Goal: Information Seeking & Learning: Find specific fact

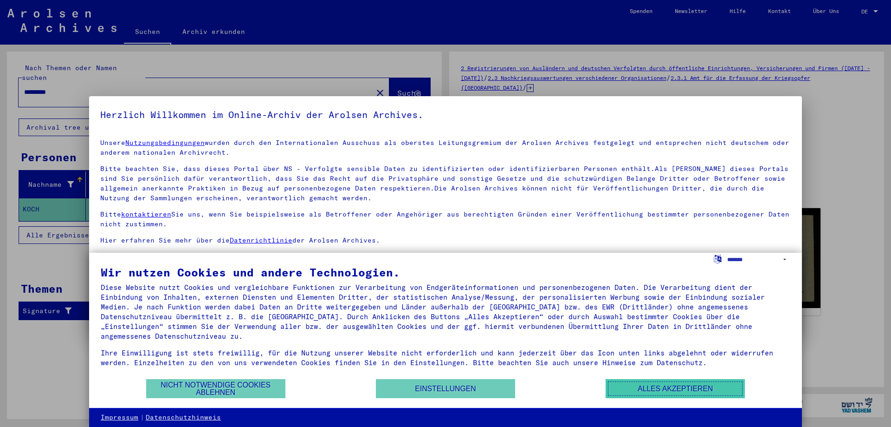
click at [694, 391] on button "Alles akzeptieren" at bounding box center [675, 388] width 139 height 19
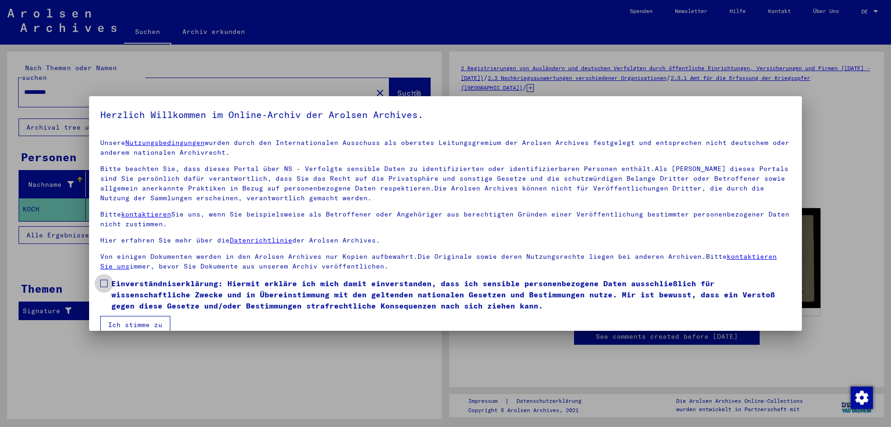
click at [105, 285] on span at bounding box center [103, 282] width 7 height 7
click at [161, 323] on button "Ich stimme zu" at bounding box center [135, 325] width 70 height 18
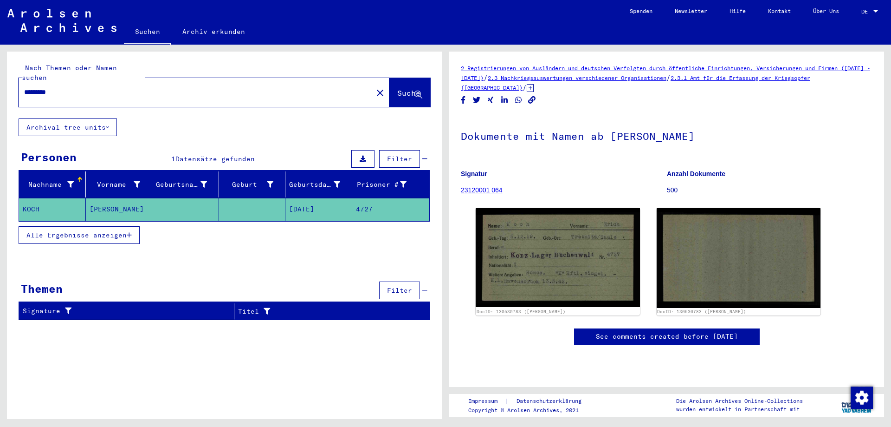
drag, startPoint x: 106, startPoint y: 83, endPoint x: 4, endPoint y: 78, distance: 101.8
click at [24, 87] on input "*********" at bounding box center [195, 92] width 343 height 10
paste input "**"
type input "**********"
click at [400, 88] on span "Suche" at bounding box center [408, 92] width 23 height 9
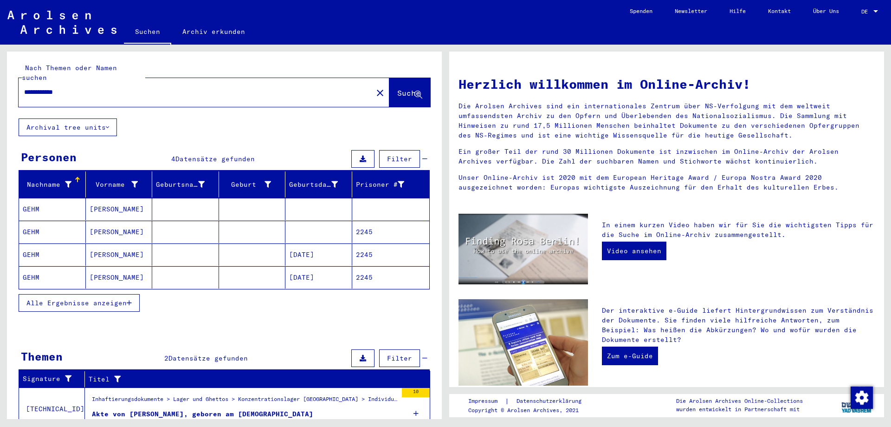
click at [104, 198] on mat-cell "[PERSON_NAME]" at bounding box center [119, 209] width 67 height 22
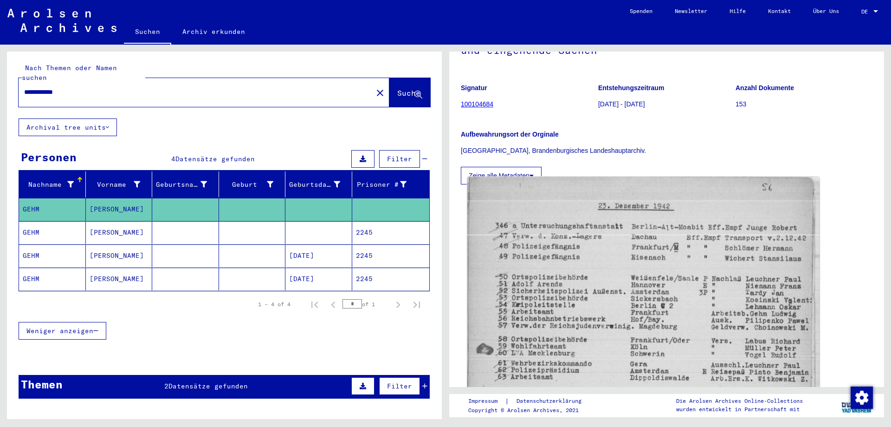
scroll to position [100, 0]
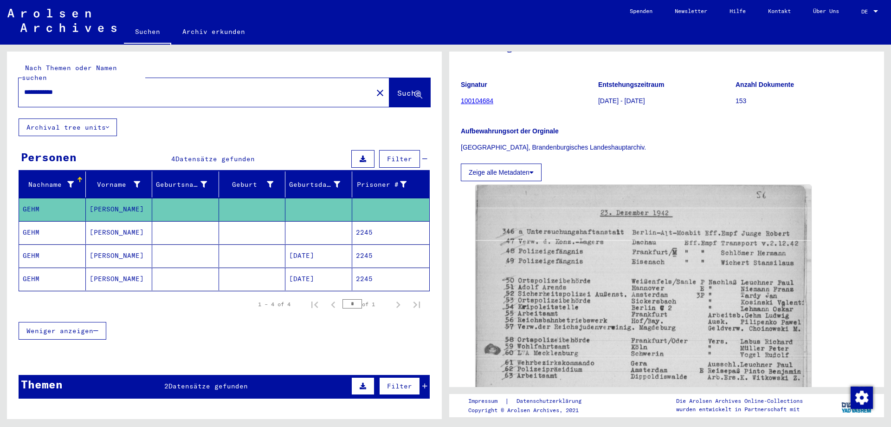
click at [367, 223] on mat-cell "2245" at bounding box center [391, 232] width 78 height 23
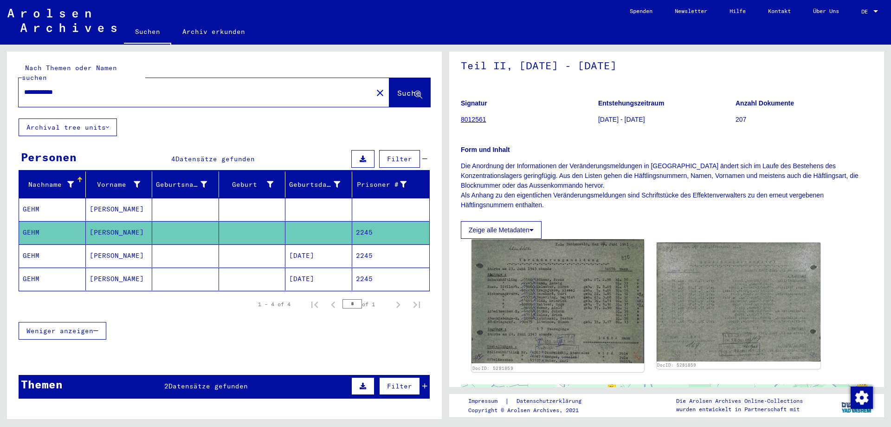
scroll to position [100, 0]
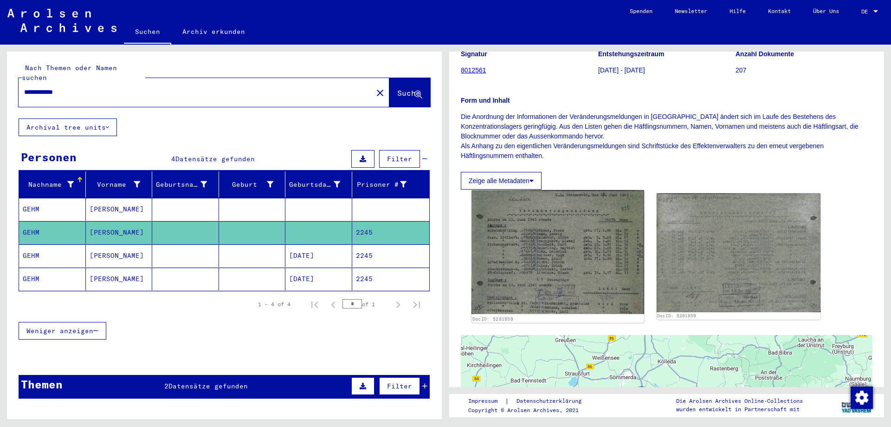
click at [529, 262] on img at bounding box center [558, 251] width 172 height 123
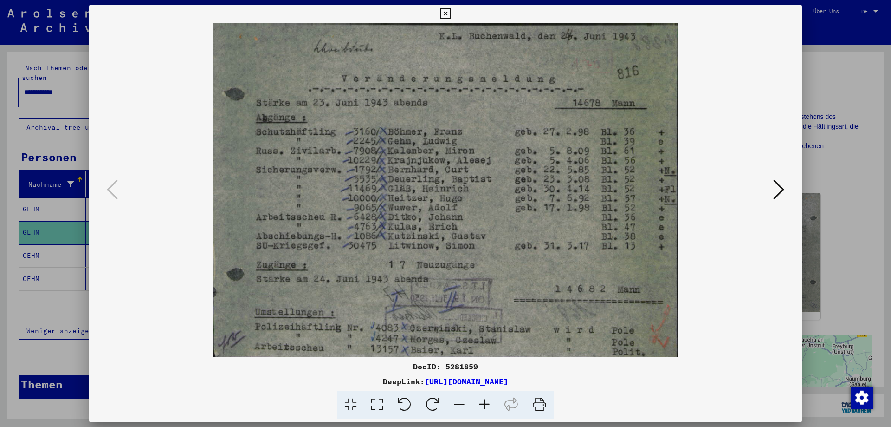
click at [781, 193] on icon at bounding box center [778, 189] width 11 height 22
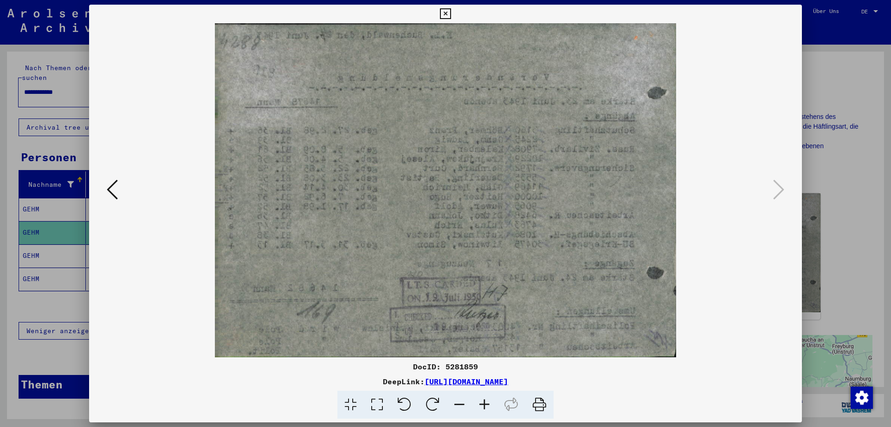
drag, startPoint x: 795, startPoint y: 17, endPoint x: 692, endPoint y: 39, distance: 104.9
click at [451, 18] on icon at bounding box center [445, 13] width 11 height 11
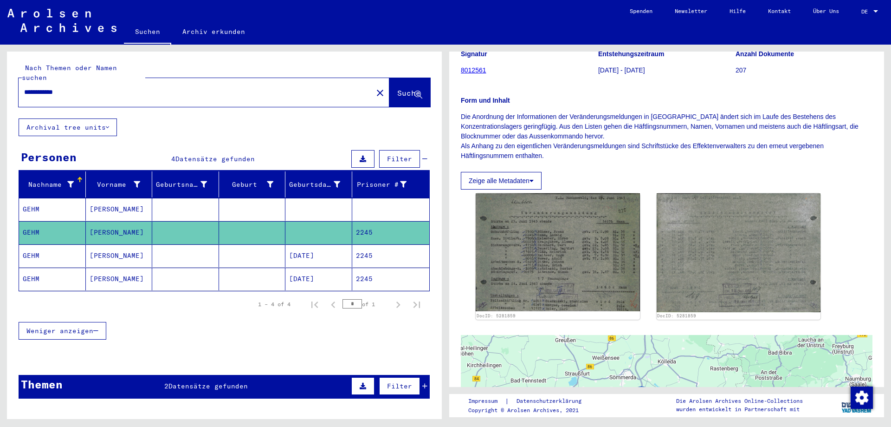
click at [111, 244] on mat-cell "[PERSON_NAME]" at bounding box center [119, 255] width 67 height 23
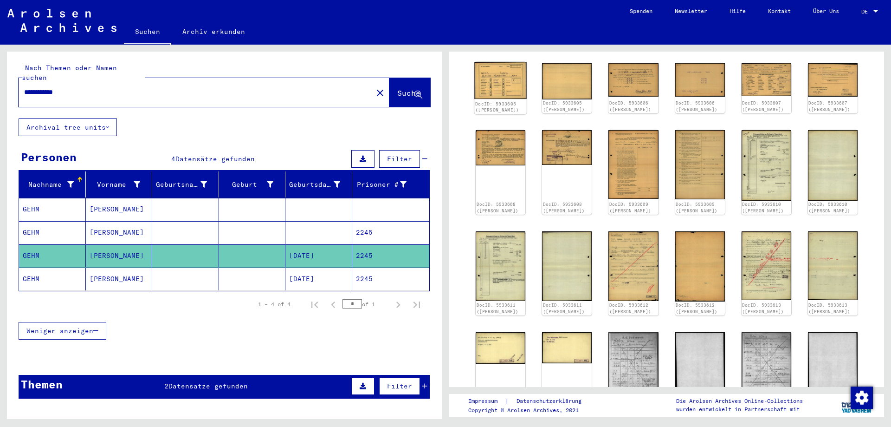
click at [502, 85] on img at bounding box center [500, 80] width 52 height 37
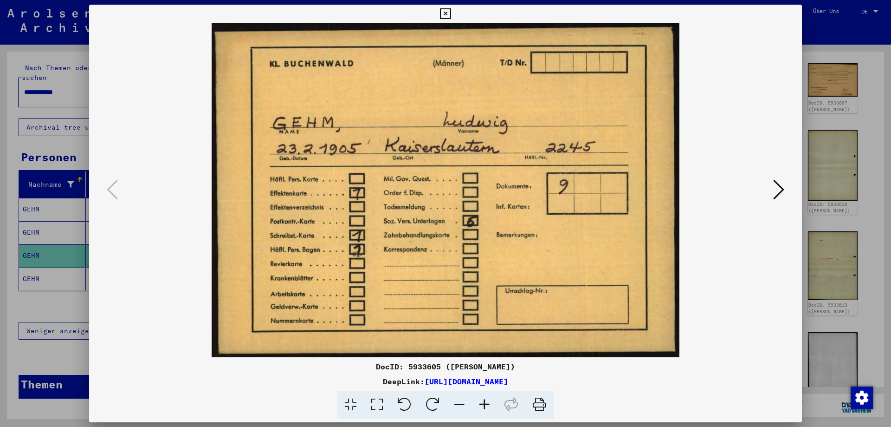
click at [784, 190] on icon at bounding box center [778, 189] width 11 height 22
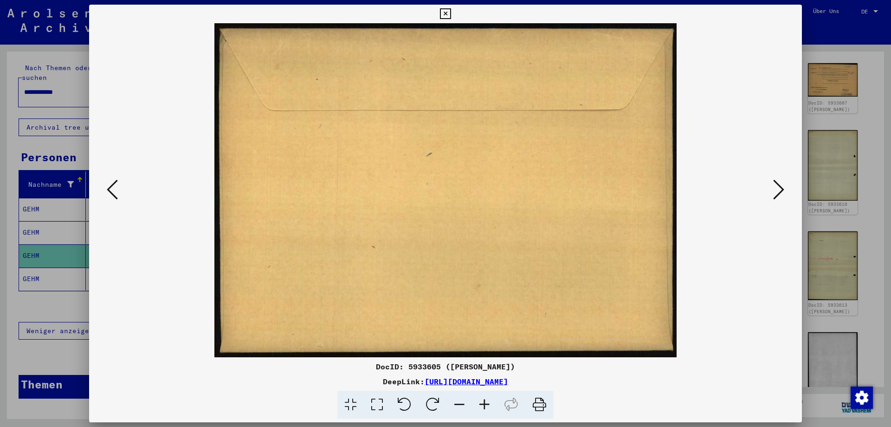
click at [784, 190] on icon at bounding box center [778, 189] width 11 height 22
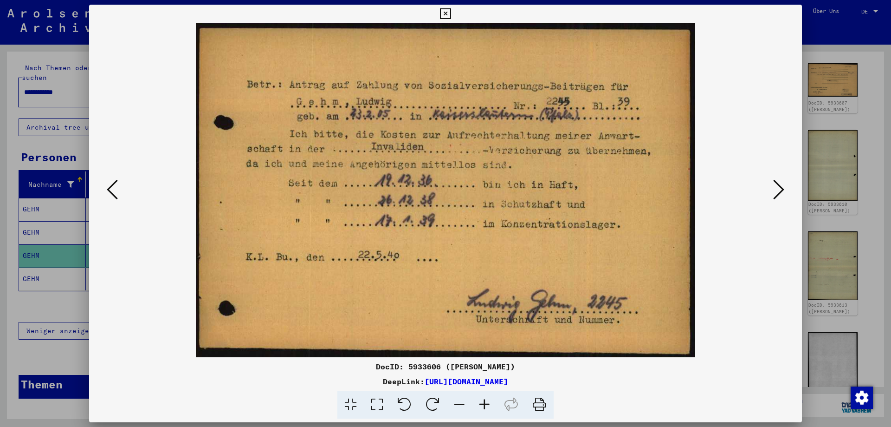
click at [778, 187] on icon at bounding box center [778, 189] width 11 height 22
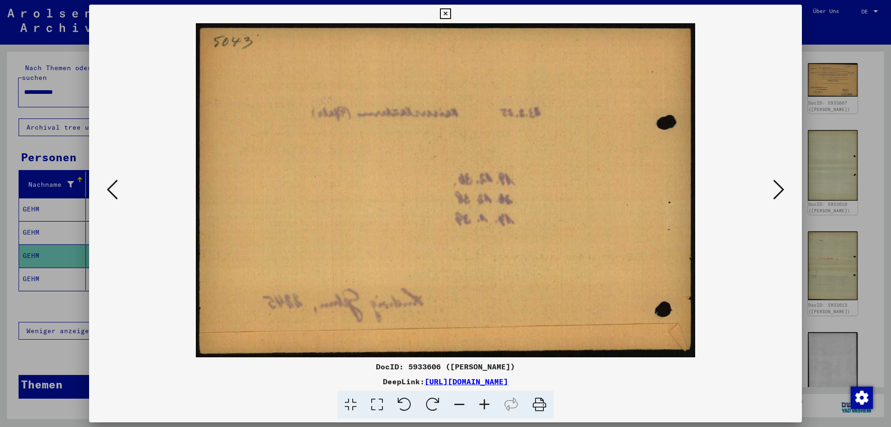
click at [778, 187] on icon at bounding box center [778, 189] width 11 height 22
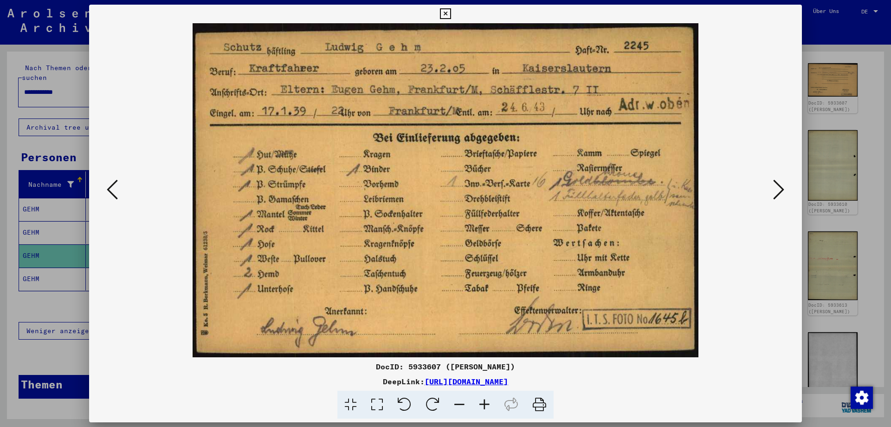
click at [778, 187] on icon at bounding box center [778, 189] width 11 height 22
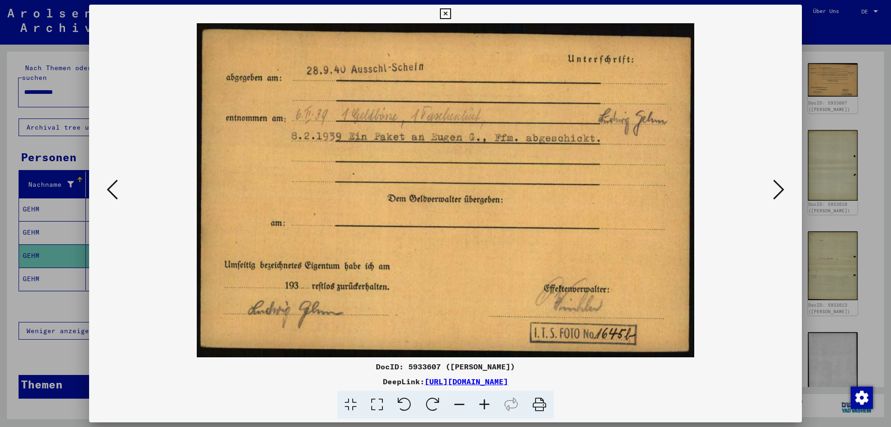
click at [778, 187] on icon at bounding box center [778, 189] width 11 height 22
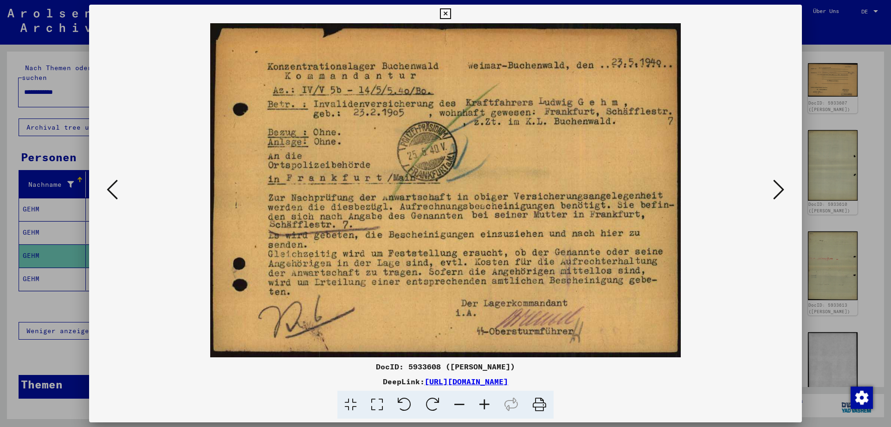
click at [776, 194] on icon at bounding box center [778, 189] width 11 height 22
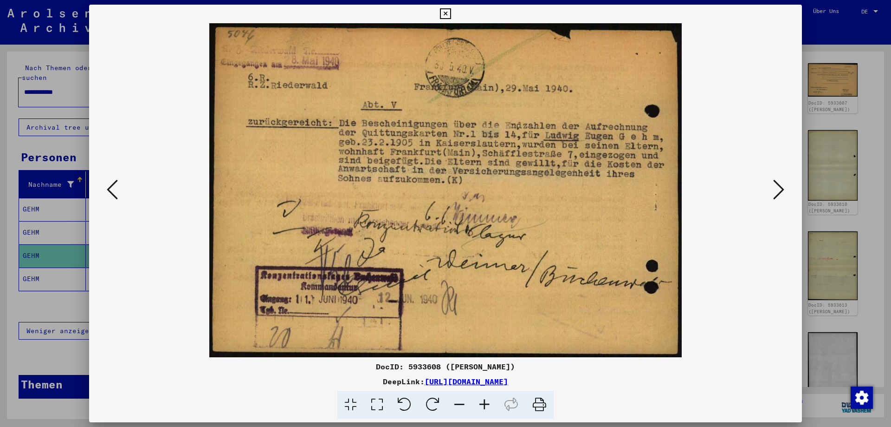
click at [776, 193] on icon at bounding box center [778, 189] width 11 height 22
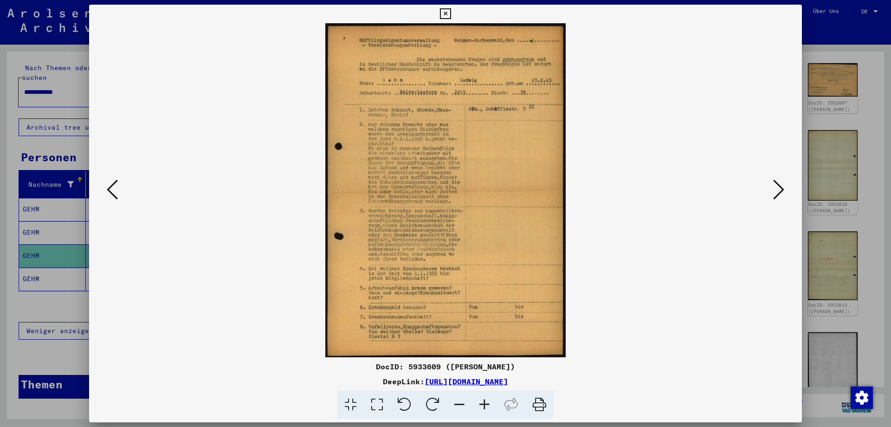
click at [780, 194] on icon at bounding box center [778, 189] width 11 height 22
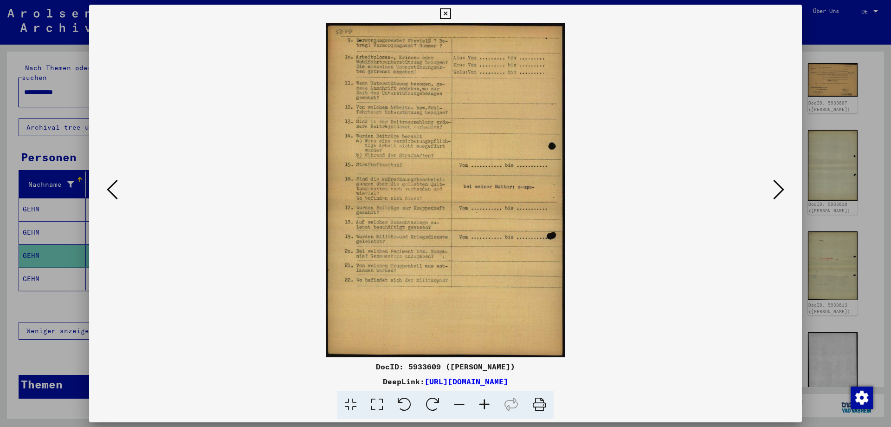
click at [780, 194] on icon at bounding box center [778, 189] width 11 height 22
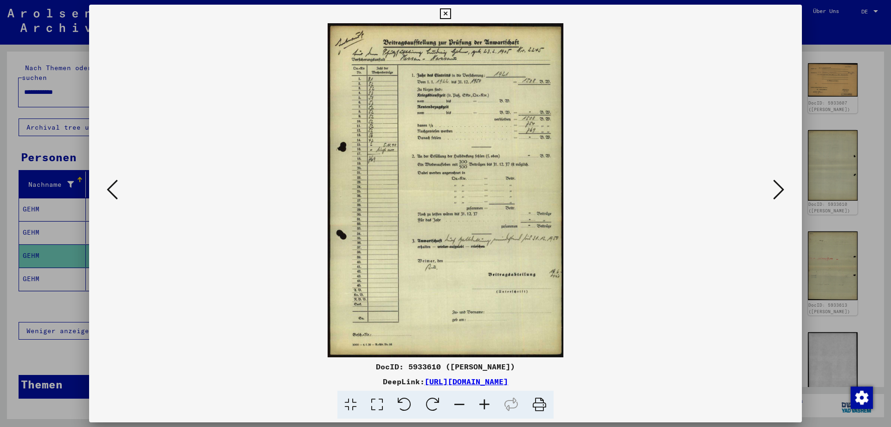
click at [780, 194] on icon at bounding box center [778, 189] width 11 height 22
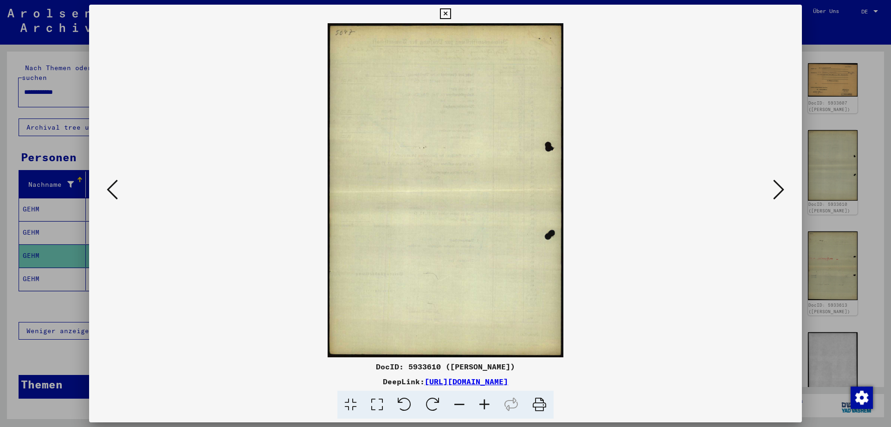
click at [780, 194] on icon at bounding box center [778, 189] width 11 height 22
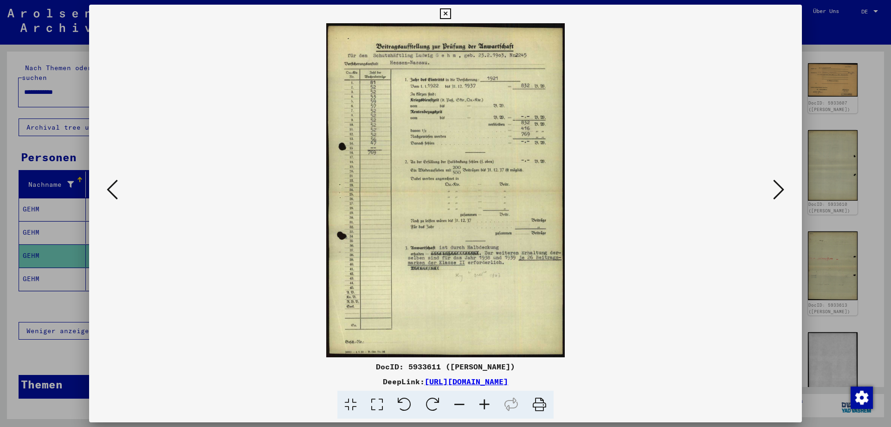
click at [780, 194] on icon at bounding box center [778, 189] width 11 height 22
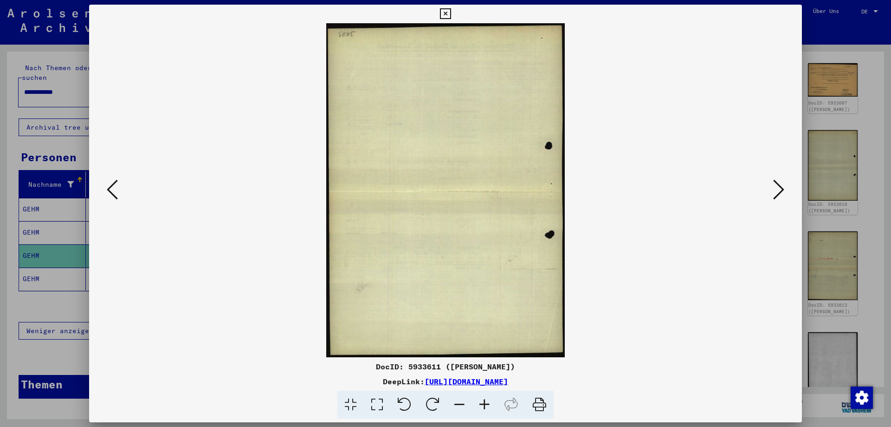
click at [780, 194] on icon at bounding box center [778, 189] width 11 height 22
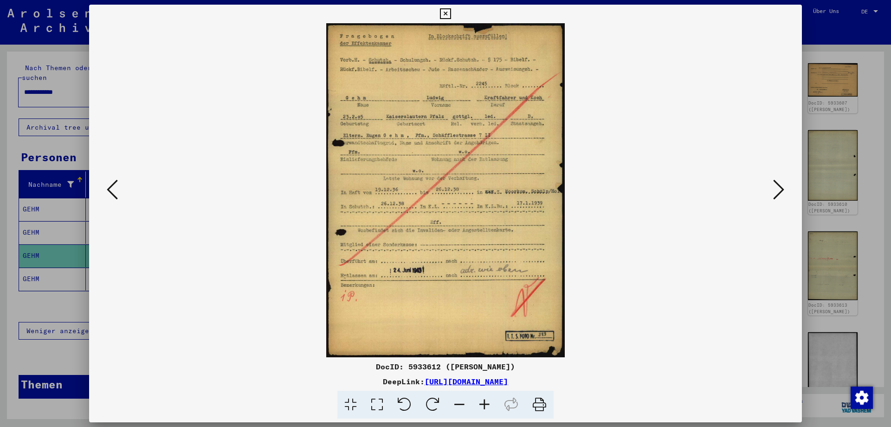
click at [780, 193] on icon at bounding box center [778, 189] width 11 height 22
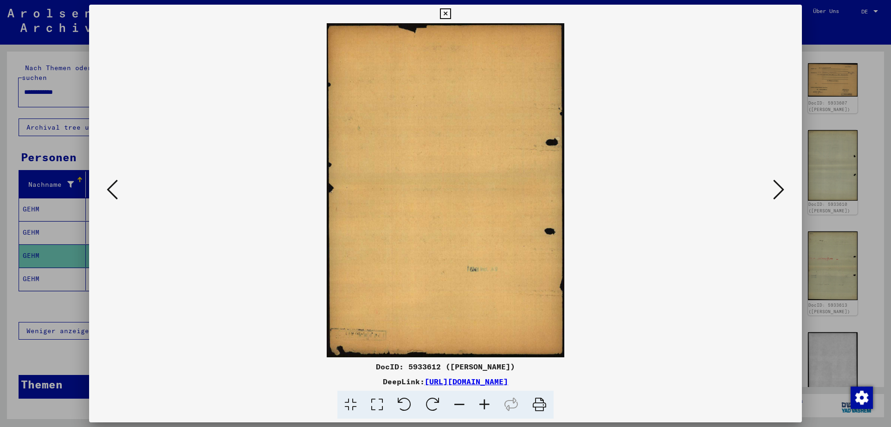
click at [780, 193] on icon at bounding box center [778, 189] width 11 height 22
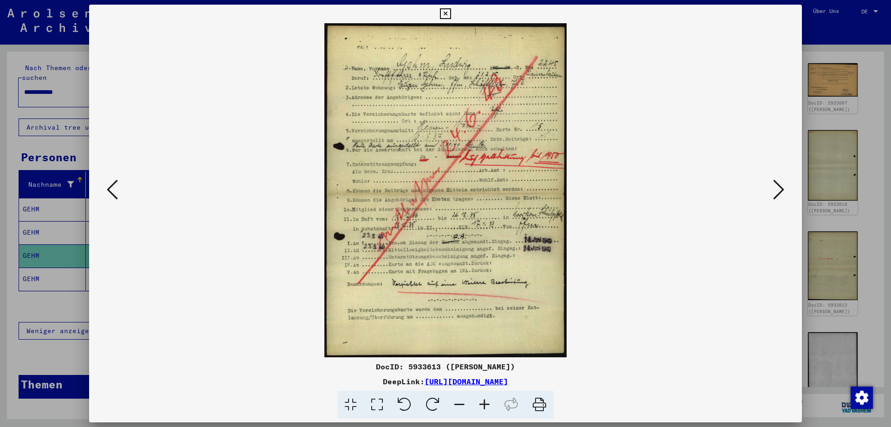
click at [778, 193] on icon at bounding box center [778, 189] width 11 height 22
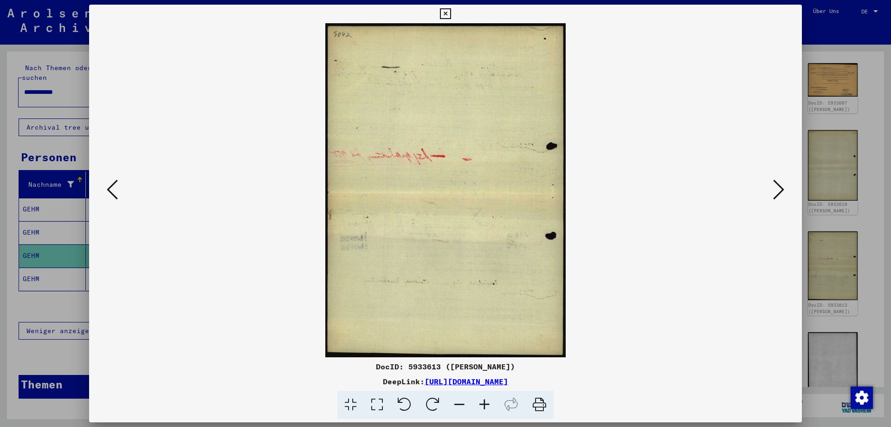
click at [779, 194] on icon at bounding box center [778, 189] width 11 height 22
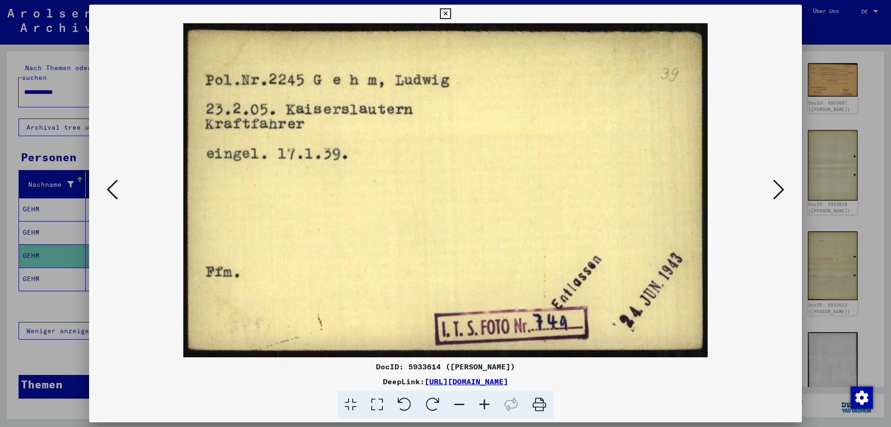
click at [781, 194] on icon at bounding box center [778, 189] width 11 height 22
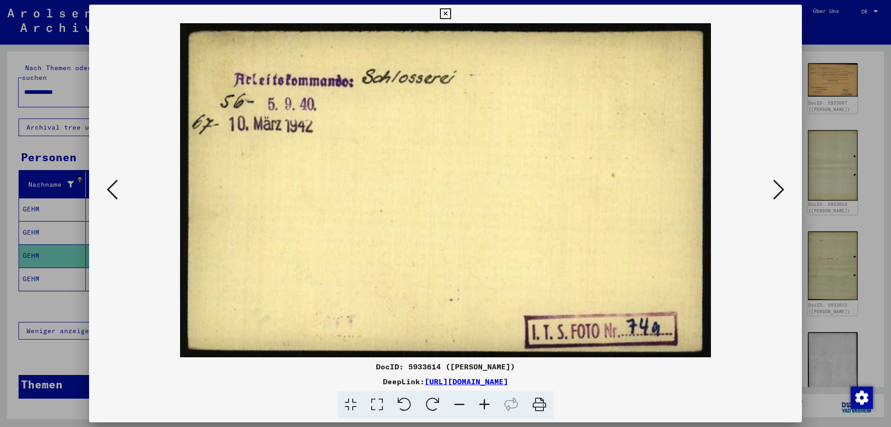
click at [782, 194] on icon at bounding box center [778, 189] width 11 height 22
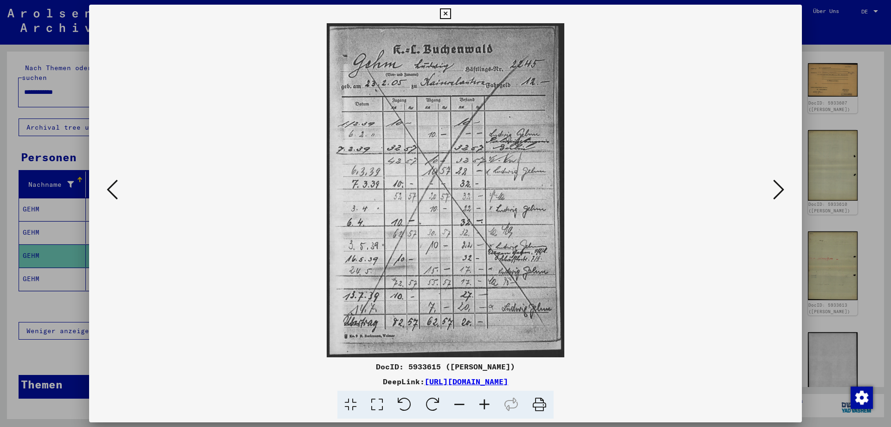
click at [782, 194] on icon at bounding box center [778, 189] width 11 height 22
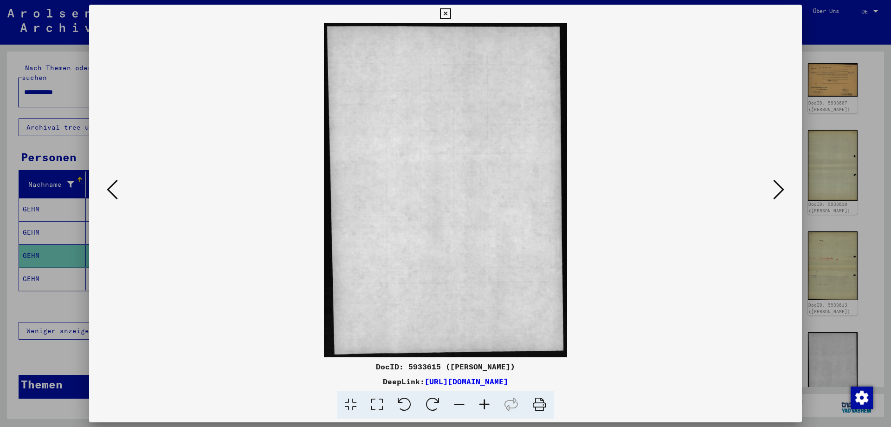
click at [782, 194] on icon at bounding box center [778, 189] width 11 height 22
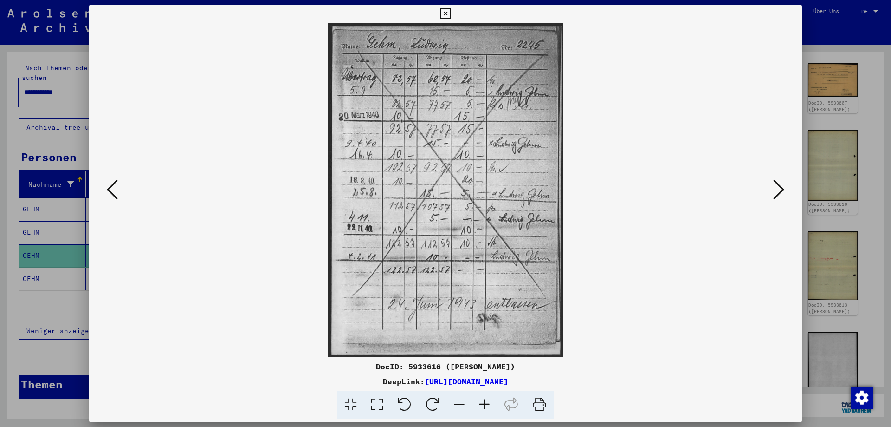
click at [783, 194] on icon at bounding box center [778, 189] width 11 height 22
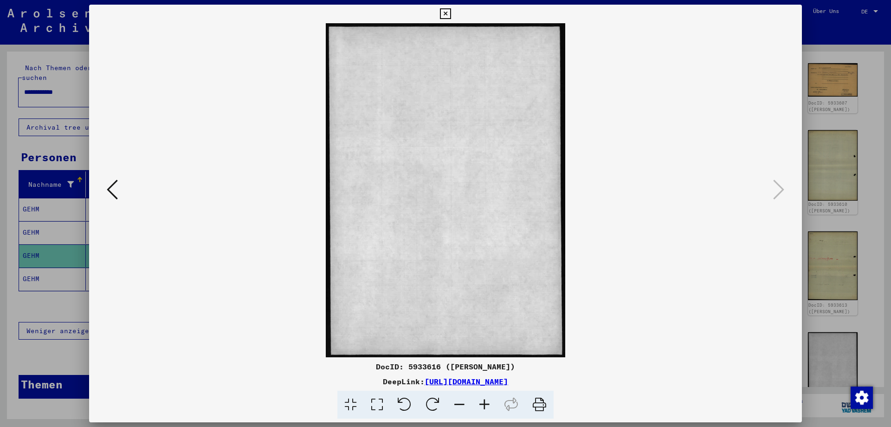
click at [451, 16] on icon at bounding box center [445, 13] width 11 height 11
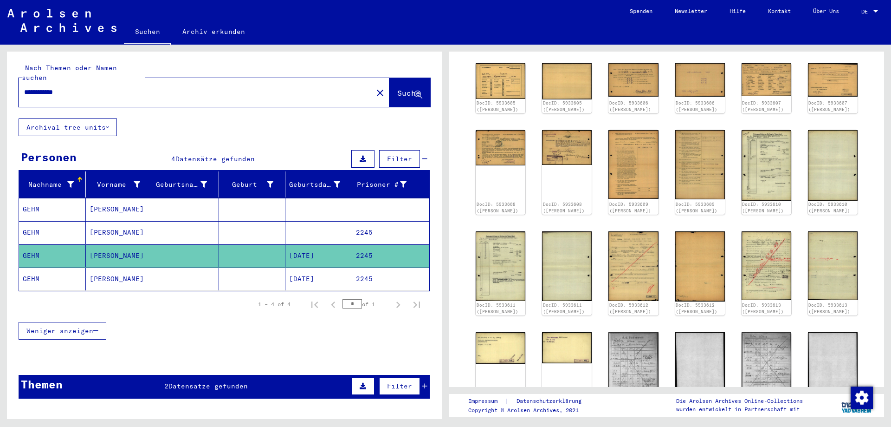
click at [313, 267] on mat-cell "[DATE]" at bounding box center [318, 278] width 67 height 23
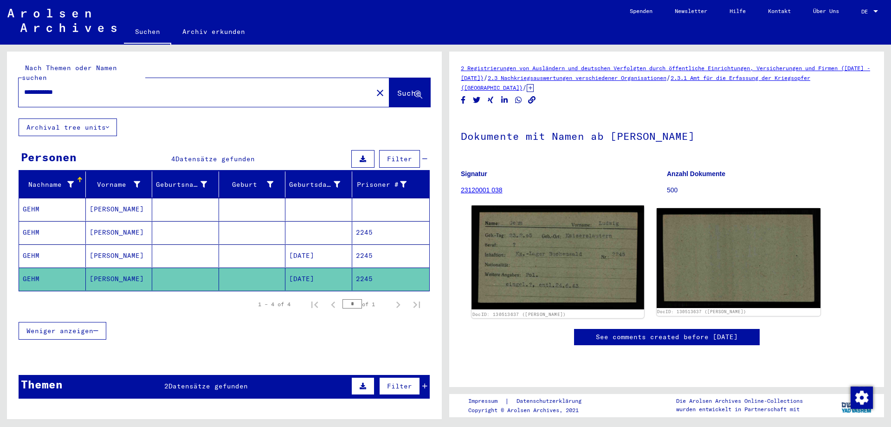
click at [553, 248] on img at bounding box center [558, 257] width 172 height 104
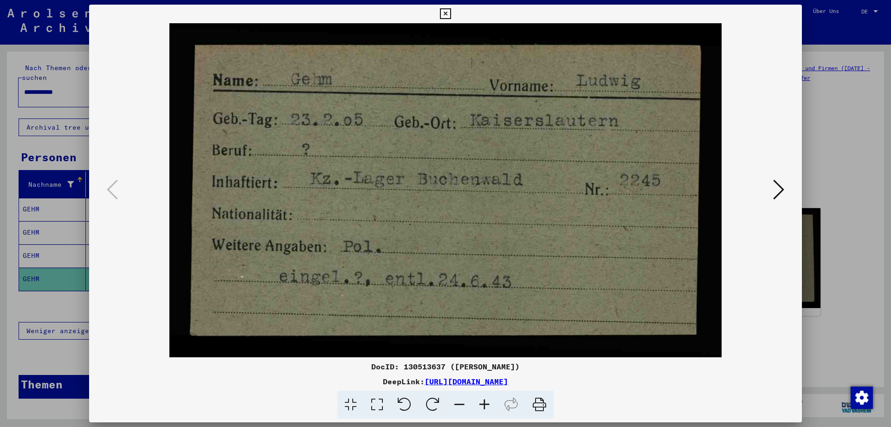
click at [451, 12] on icon at bounding box center [445, 13] width 11 height 11
